Goal: Information Seeking & Learning: Learn about a topic

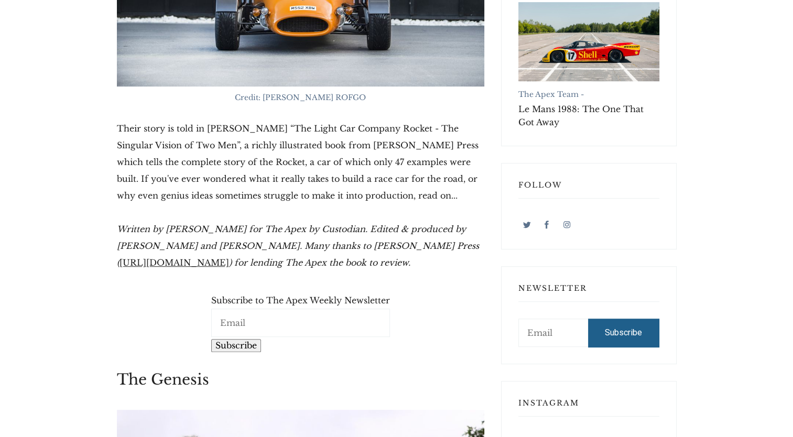
scroll to position [577, 0]
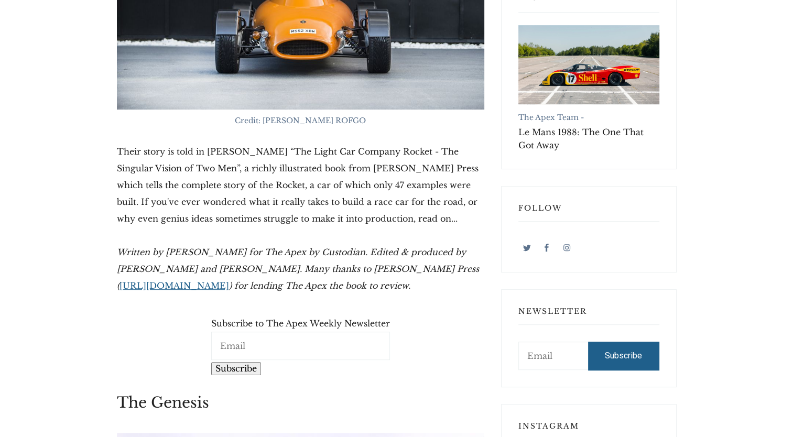
click at [156, 280] on link "[URL][DOMAIN_NAME]" at bounding box center [175, 285] width 110 height 10
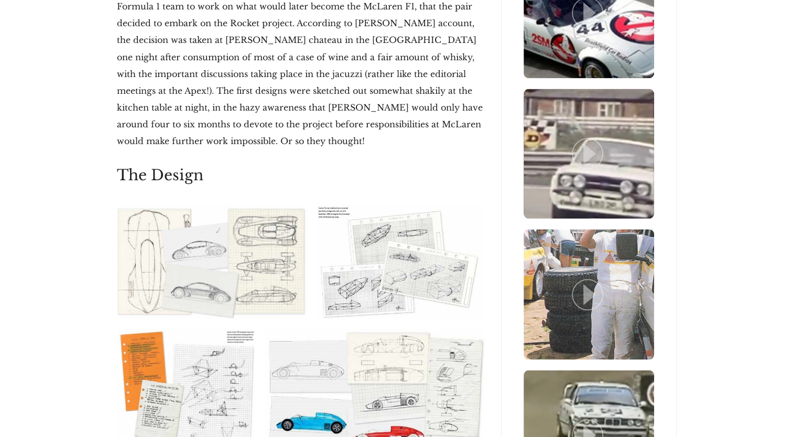
scroll to position [1940, 0]
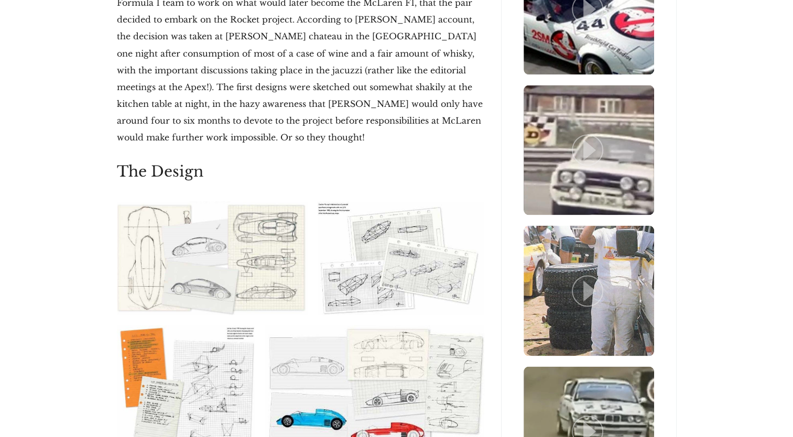
click at [204, 209] on img at bounding box center [212, 257] width 191 height 113
click at [229, 325] on img at bounding box center [186, 391] width 138 height 133
click at [222, 345] on img at bounding box center [186, 391] width 138 height 133
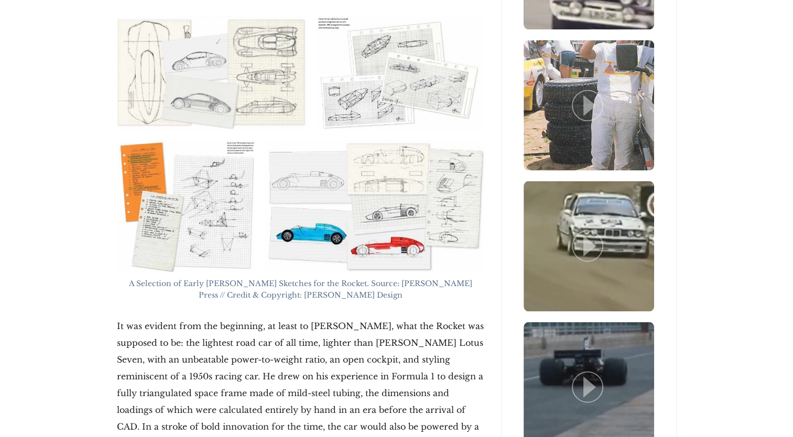
scroll to position [2150, 0]
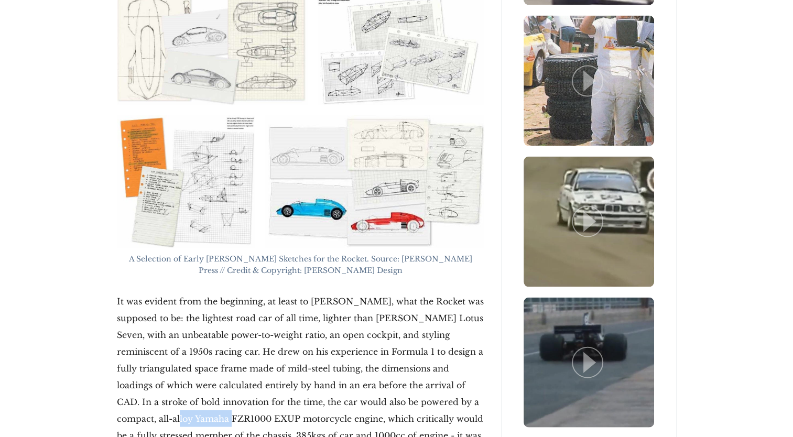
drag, startPoint x: 116, startPoint y: 354, endPoint x: 178, endPoint y: 355, distance: 61.9
click at [178, 355] on p "It was evident from the beginning, at least to [PERSON_NAME], what the Rocket w…" at bounding box center [301, 377] width 368 height 168
drag, startPoint x: 423, startPoint y: 338, endPoint x: 183, endPoint y: 350, distance: 239.9
click at [183, 350] on p "It was evident from the beginning, at least to [PERSON_NAME], what the Rocket w…" at bounding box center [301, 377] width 368 height 168
copy p "Yamaha FZR1000 EXUP"
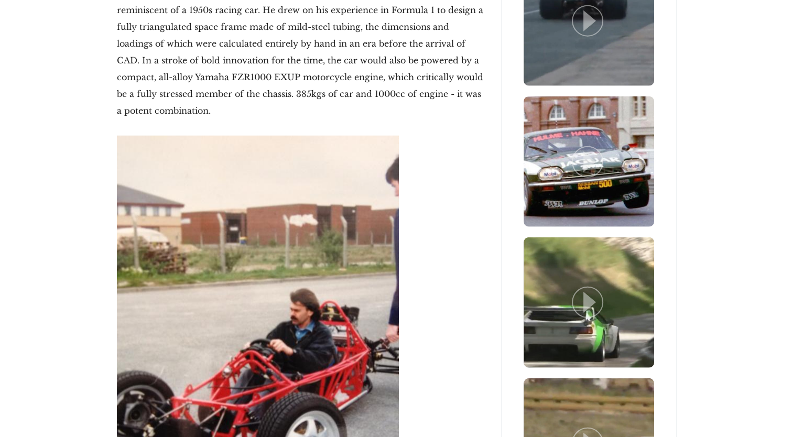
scroll to position [2569, 0]
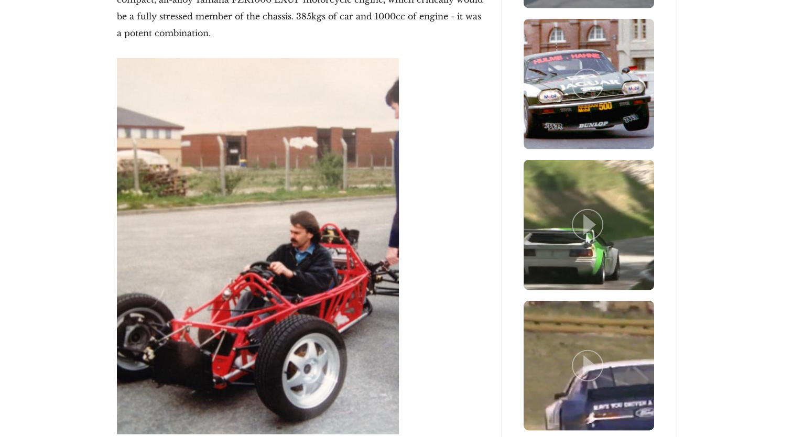
click at [300, 230] on img at bounding box center [258, 246] width 282 height 376
drag, startPoint x: 409, startPoint y: 366, endPoint x: 392, endPoint y: 374, distance: 19.0
copy figcaption "[PERSON_NAME] Marine LLC"
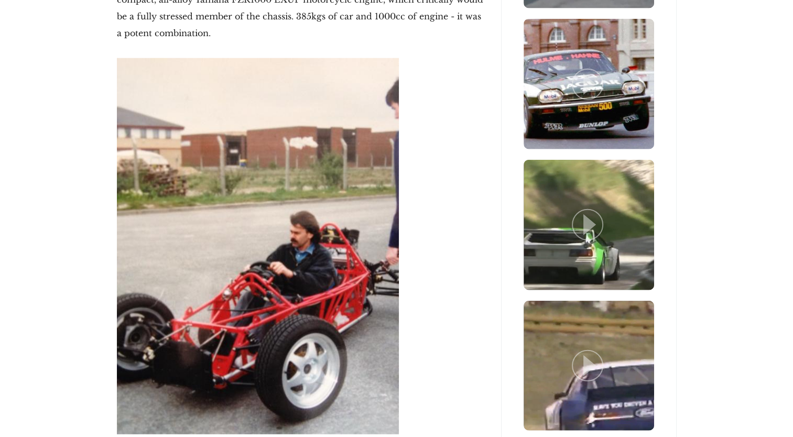
click at [269, 211] on img at bounding box center [258, 246] width 282 height 376
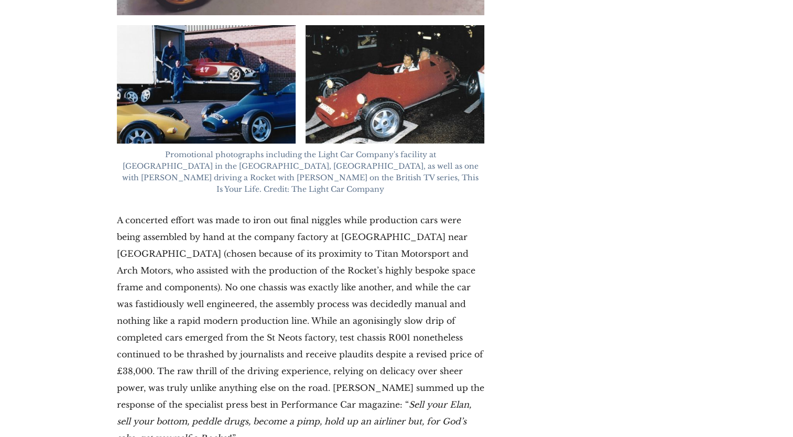
scroll to position [4142, 0]
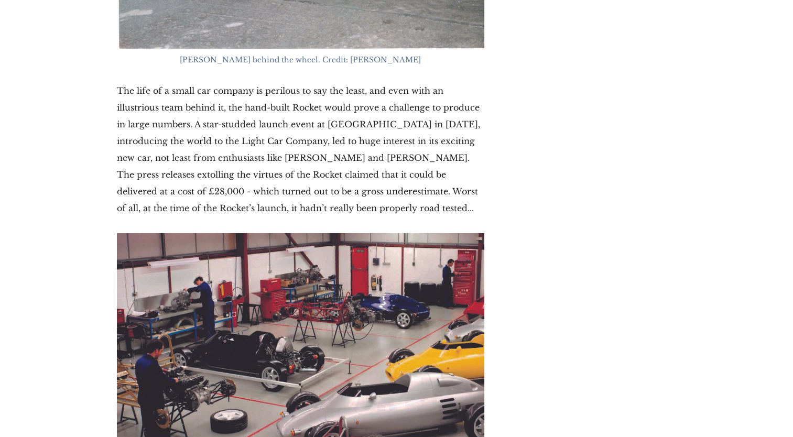
scroll to position [3670, 0]
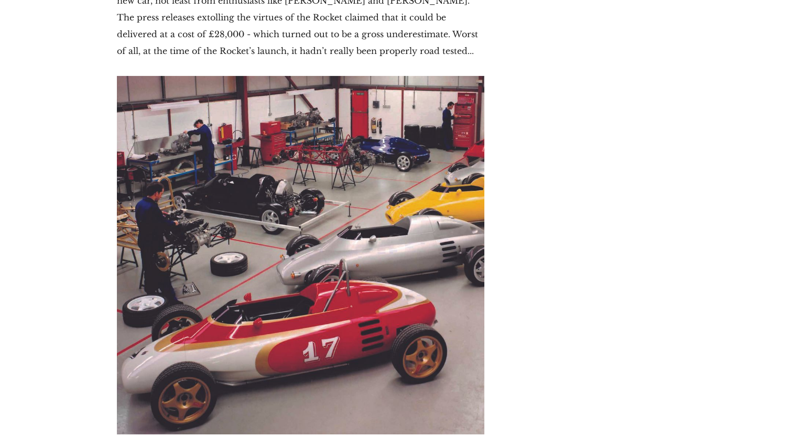
click at [604, 116] on div "Recent Posts The Apex Team - Monterey Car Week 2025: Ferrari Leads Record-Break…" at bounding box center [589, 253] width 192 height 7429
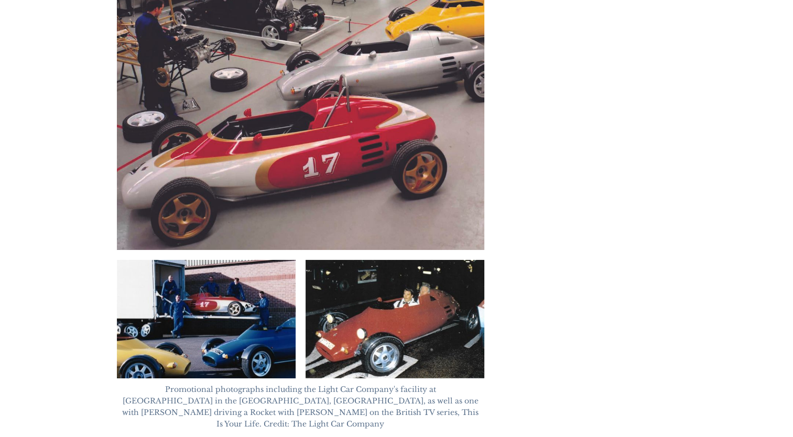
scroll to position [3932, 0]
